Goal: Check status: Check status

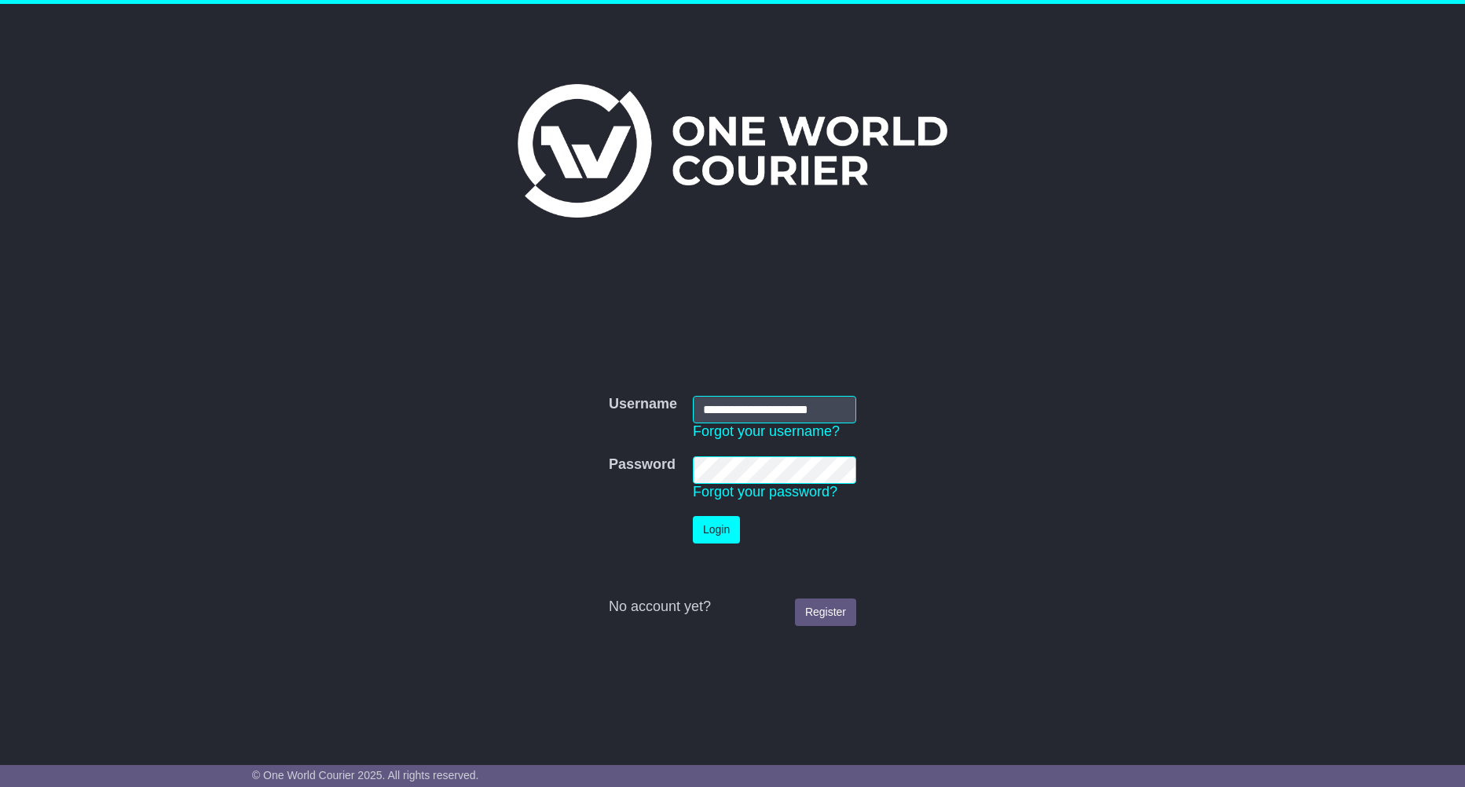
click at [721, 535] on button "Login" at bounding box center [716, 529] width 47 height 27
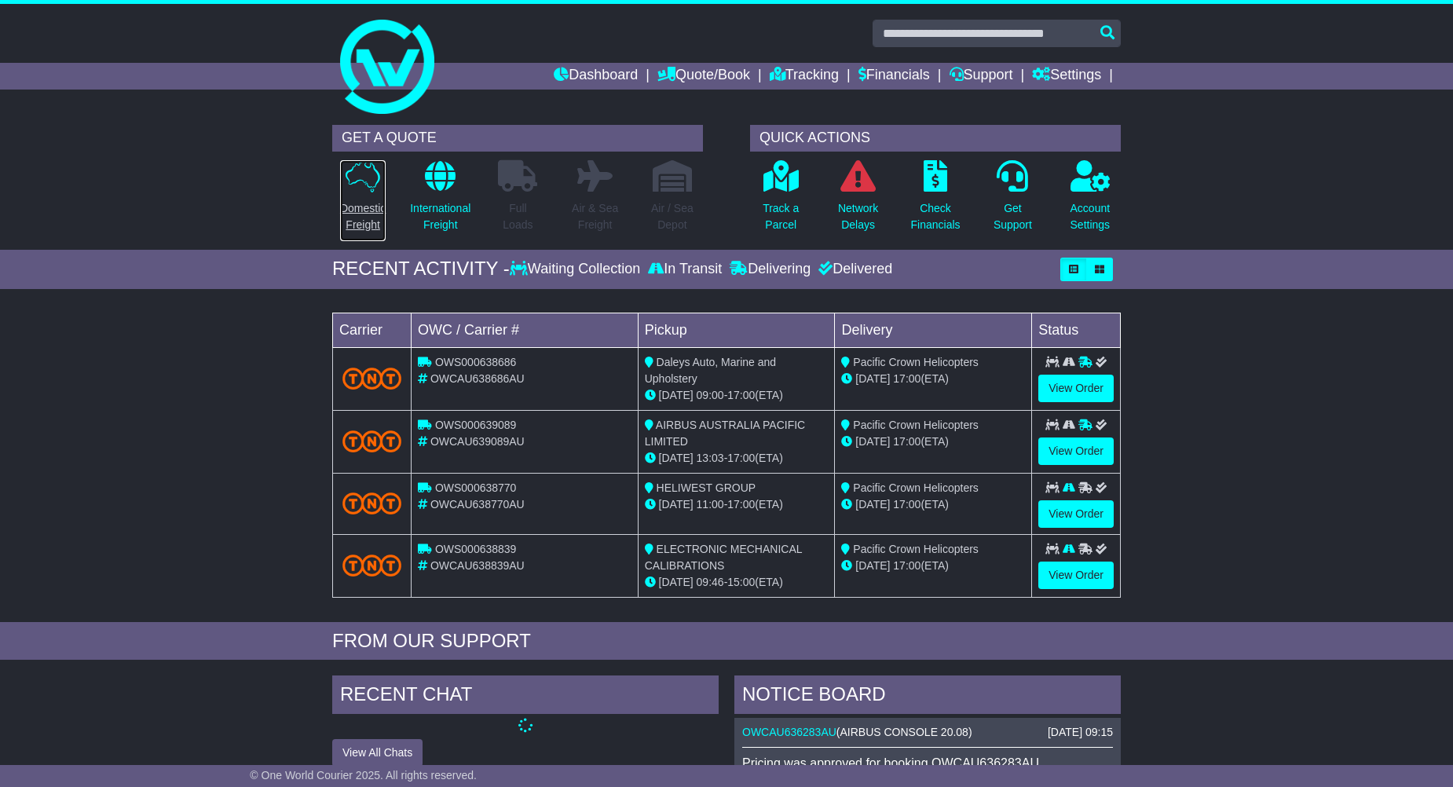
click at [369, 220] on p "Domestic Freight" at bounding box center [363, 216] width 46 height 33
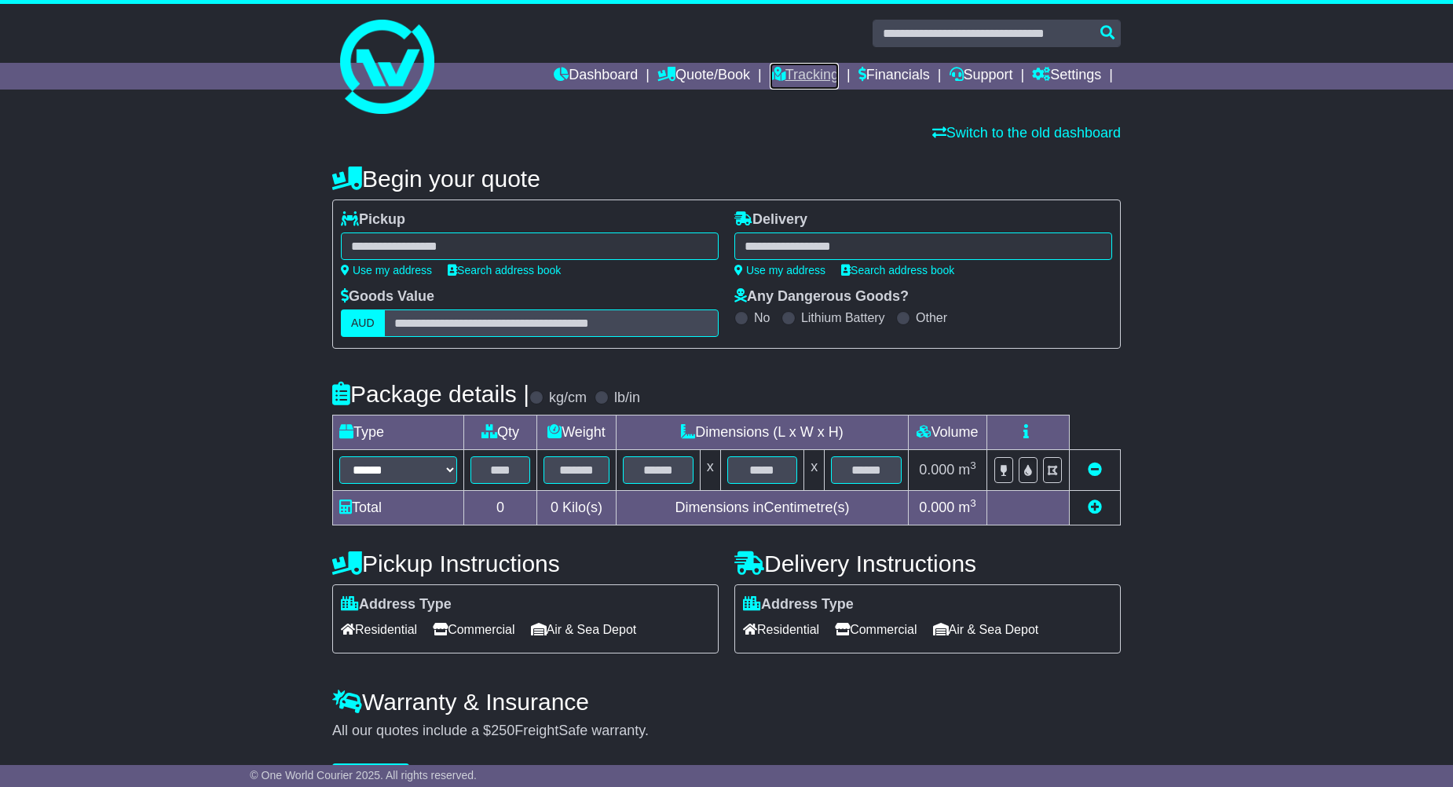
click at [776, 71] on icon at bounding box center [778, 74] width 16 height 14
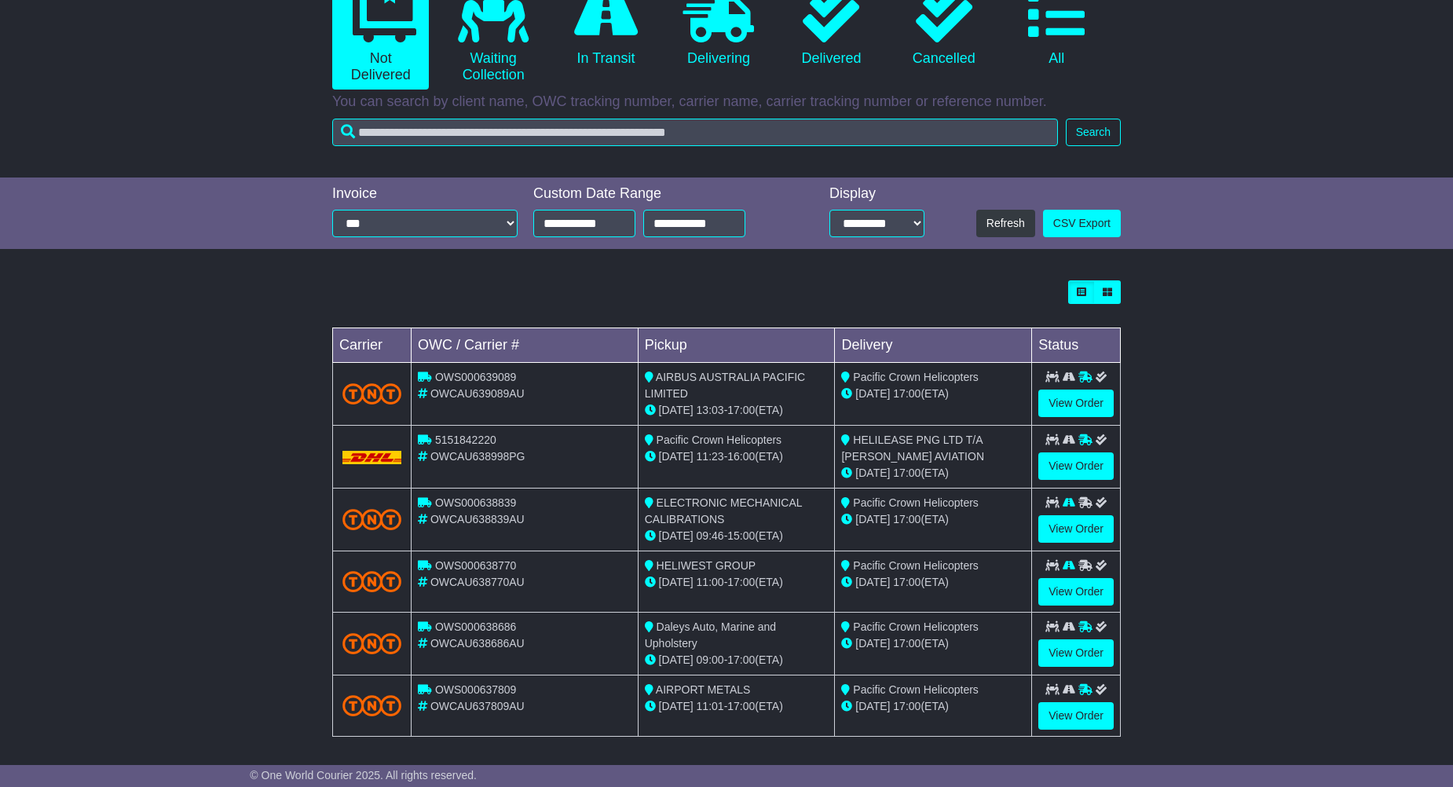
scroll to position [189, 0]
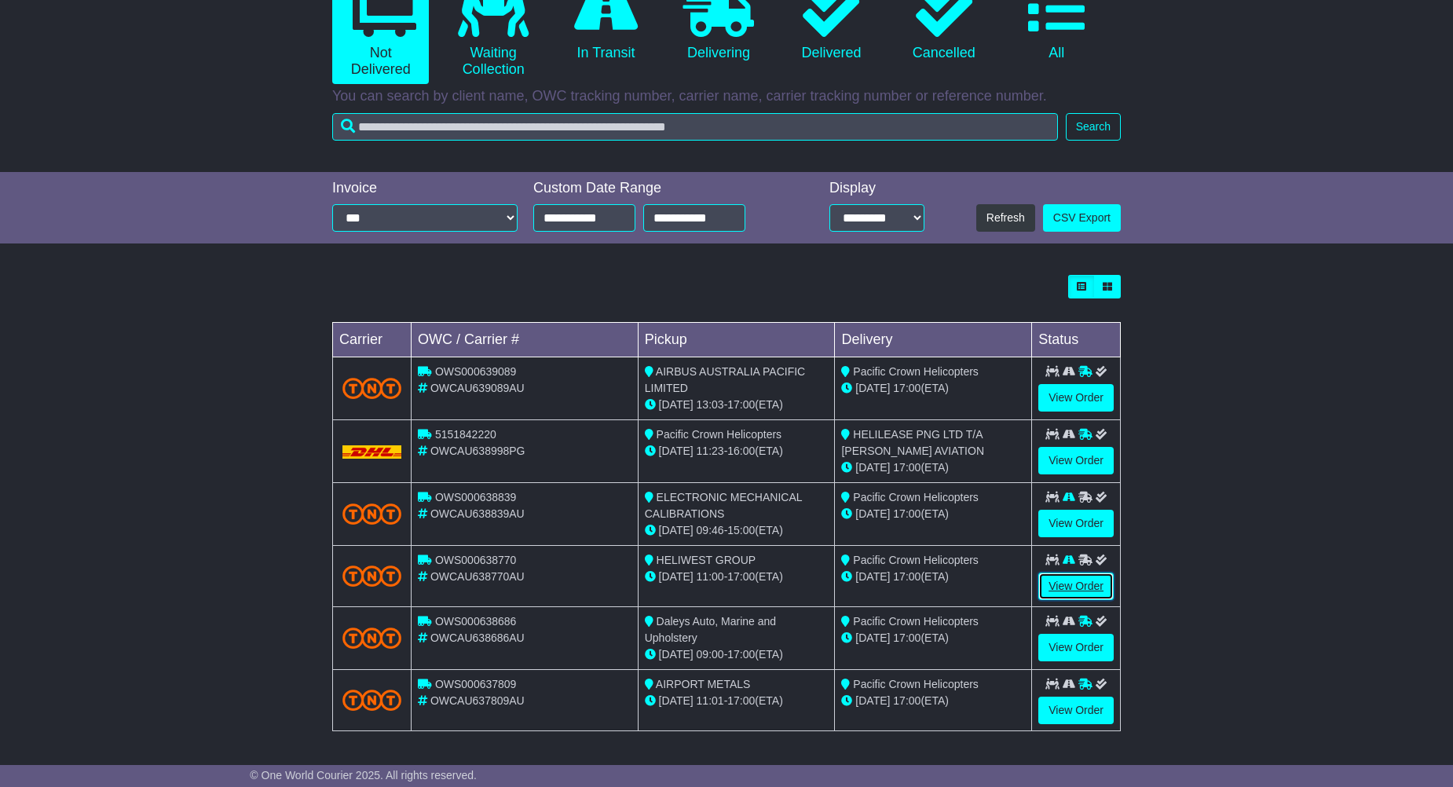
click at [1075, 593] on link "View Order" at bounding box center [1075, 586] width 75 height 27
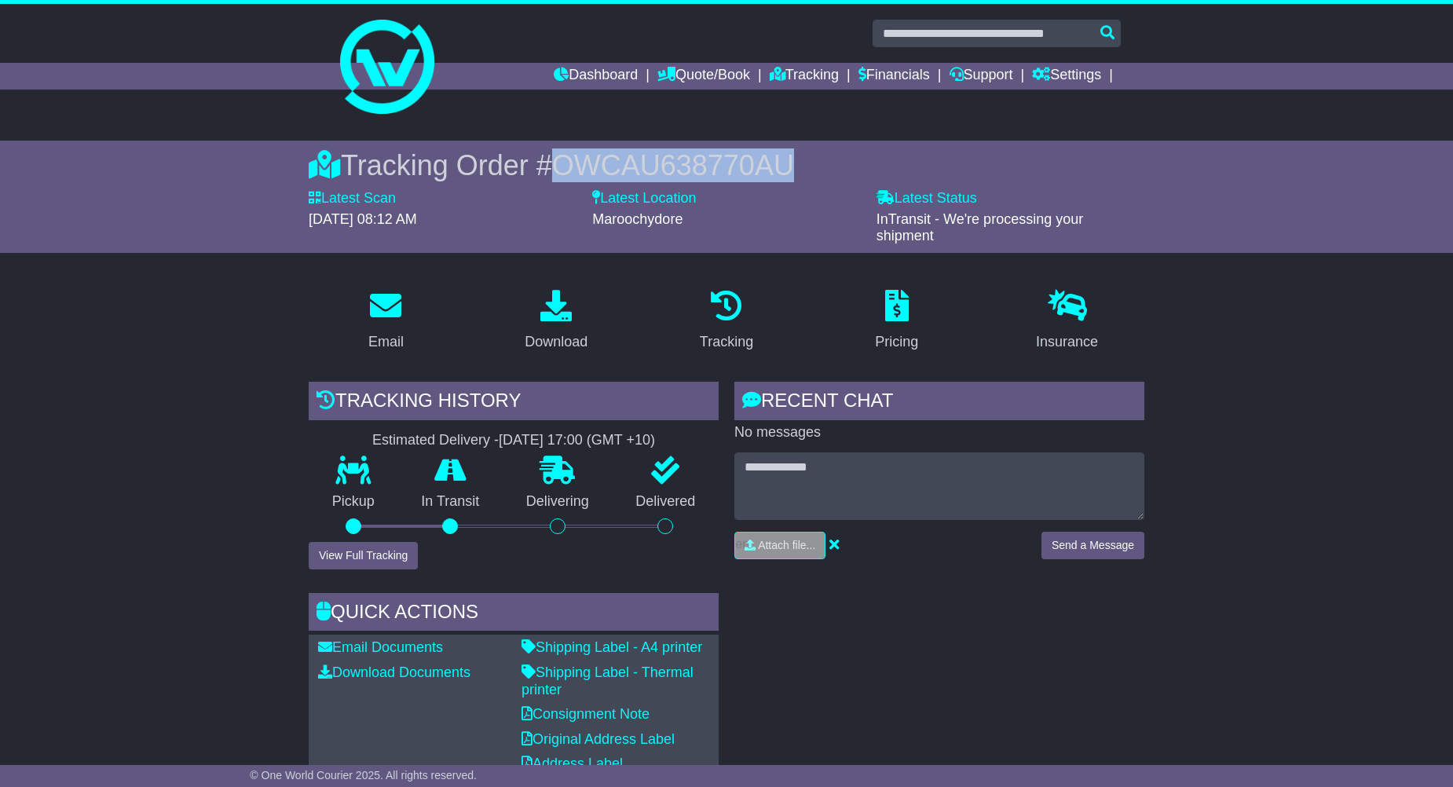
drag, startPoint x: 788, startPoint y: 163, endPoint x: 563, endPoint y: 166, distance: 224.7
click at [563, 166] on div "Tracking Order # OWCAU638770AU" at bounding box center [727, 165] width 836 height 34
click at [594, 75] on link "Dashboard" at bounding box center [596, 76] width 84 height 27
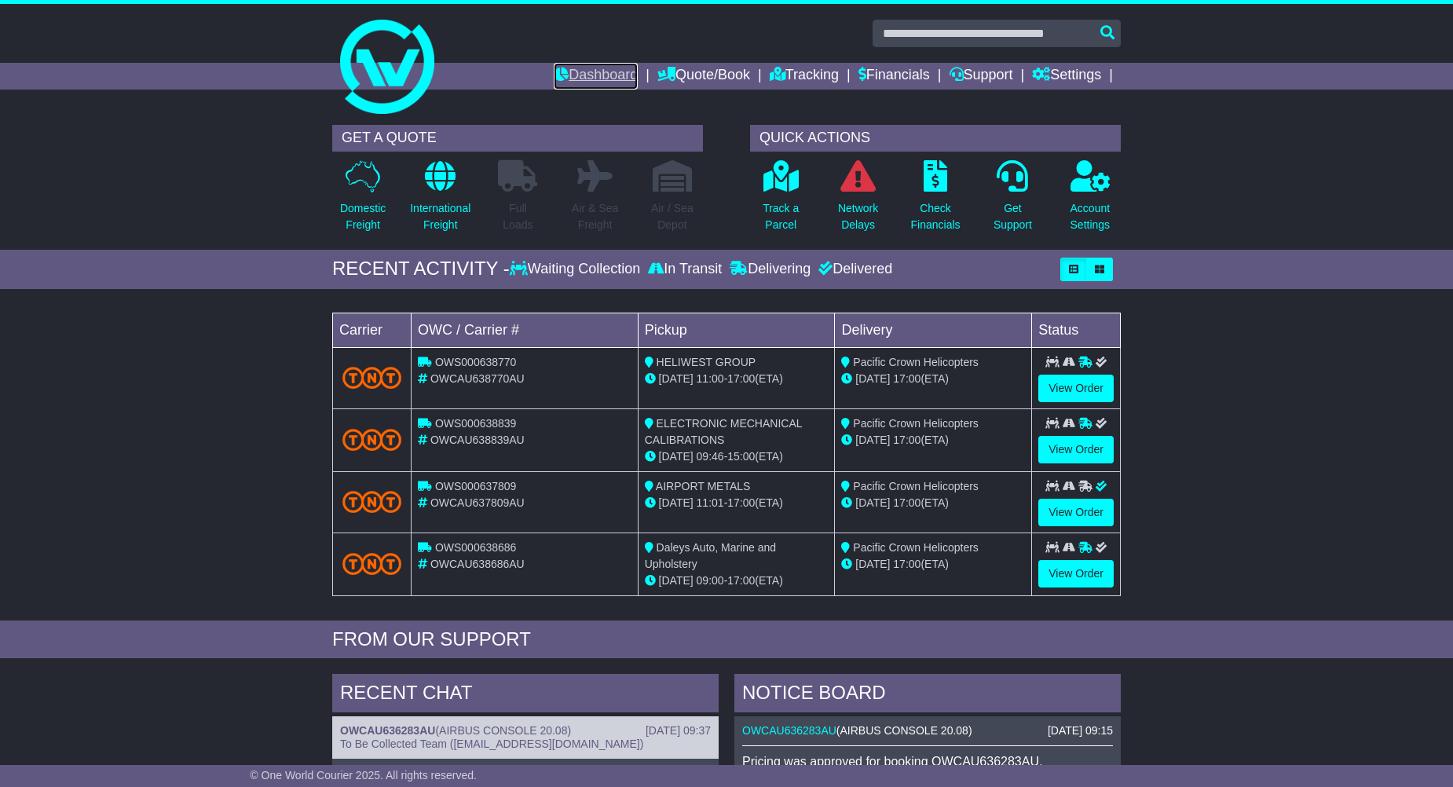
click at [602, 85] on link "Dashboard" at bounding box center [596, 76] width 84 height 27
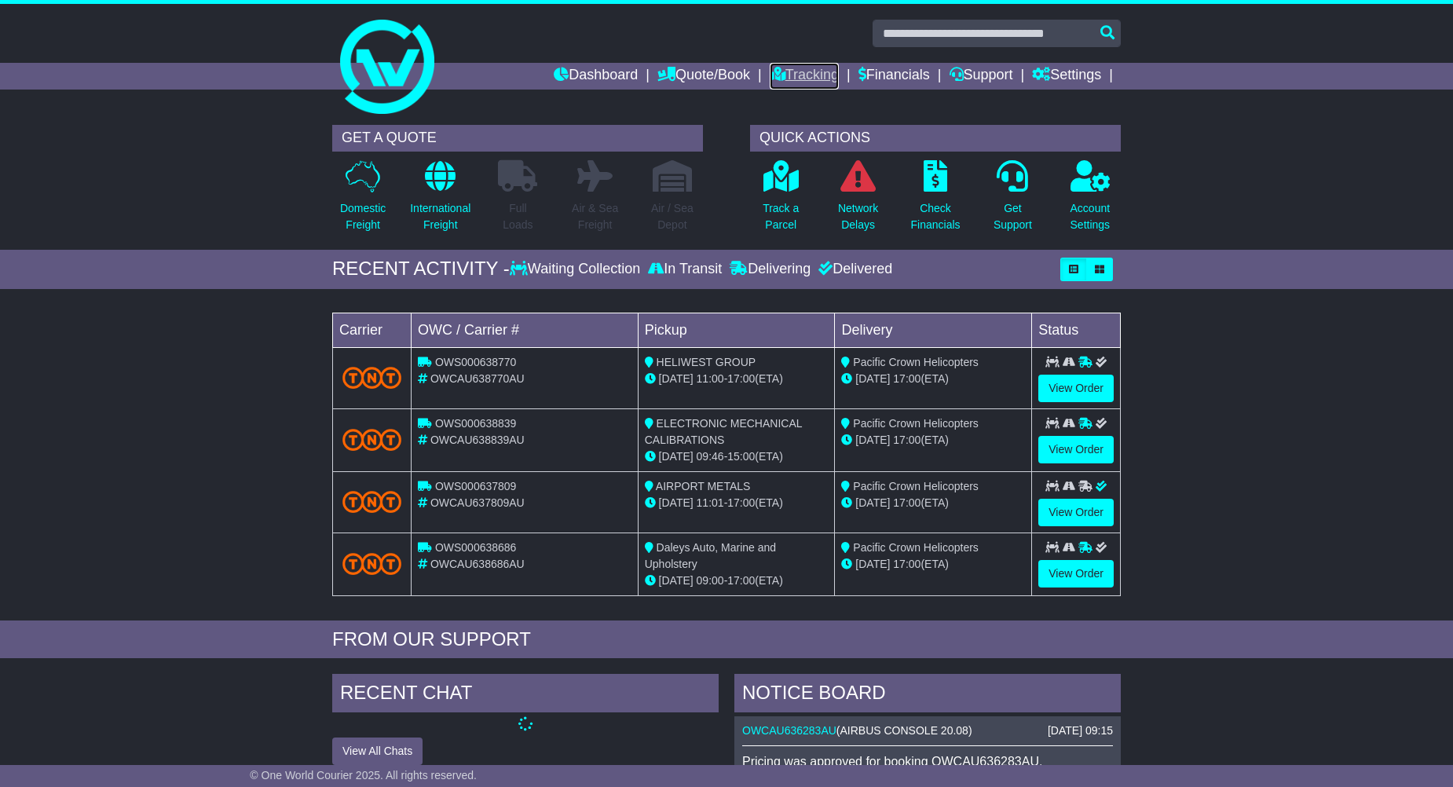
click at [829, 84] on link "Tracking" at bounding box center [804, 76] width 69 height 27
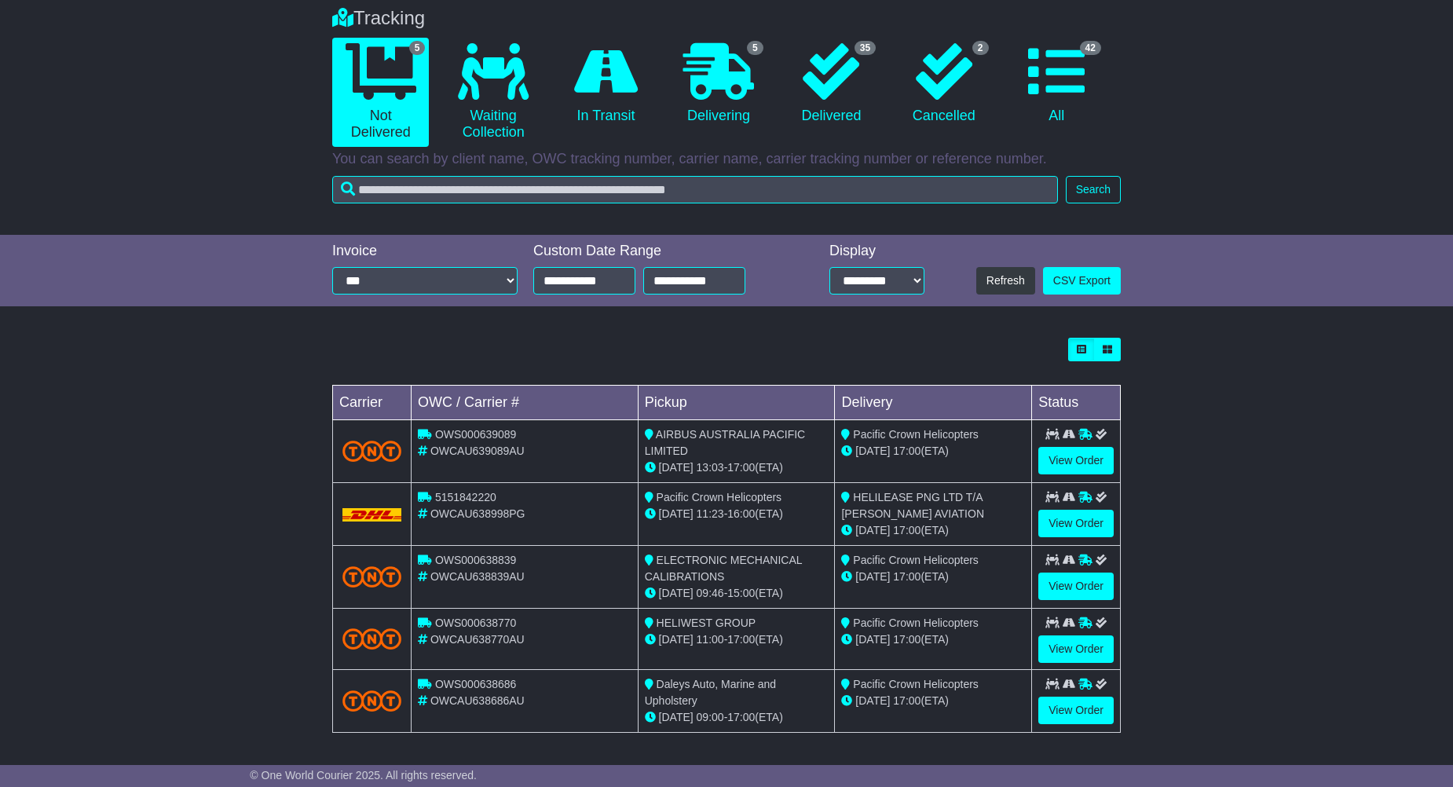
scroll to position [127, 0]
